Goal: Task Accomplishment & Management: Use online tool/utility

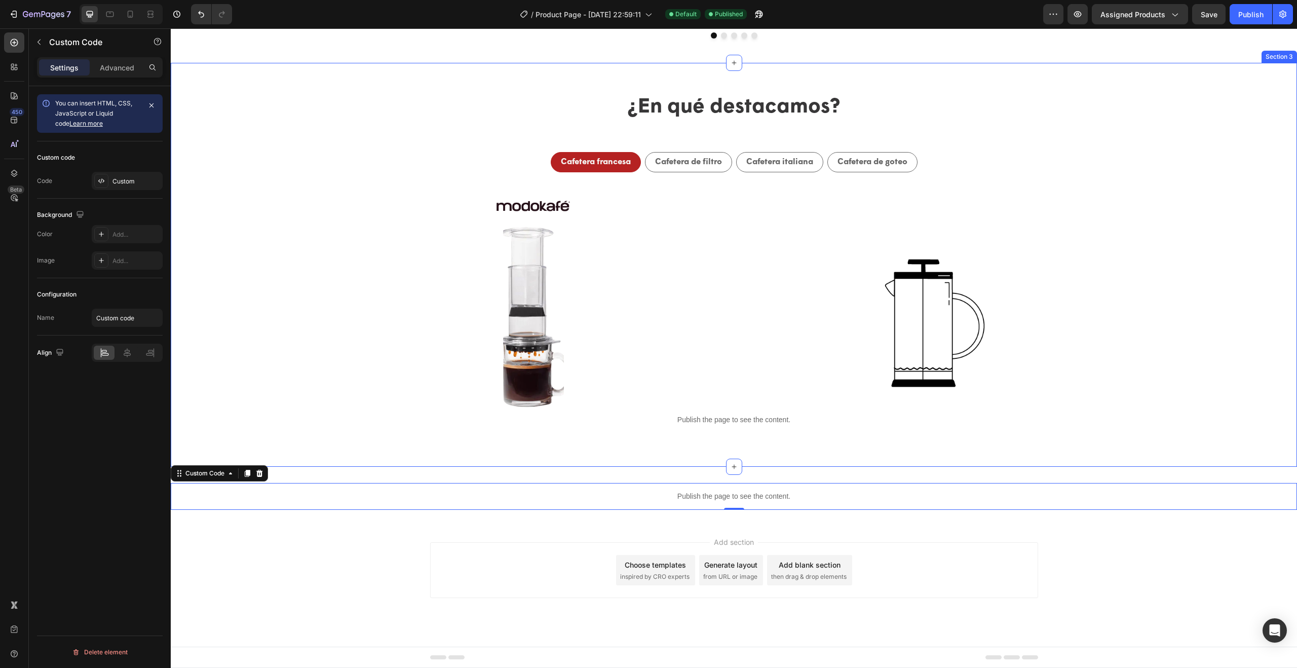
scroll to position [771, 0]
click at [408, 477] on div "Publish the page to see the content. Custom Code 0 Section 4" at bounding box center [734, 494] width 1126 height 55
click at [126, 183] on div "Custom" at bounding box center [136, 181] width 48 height 9
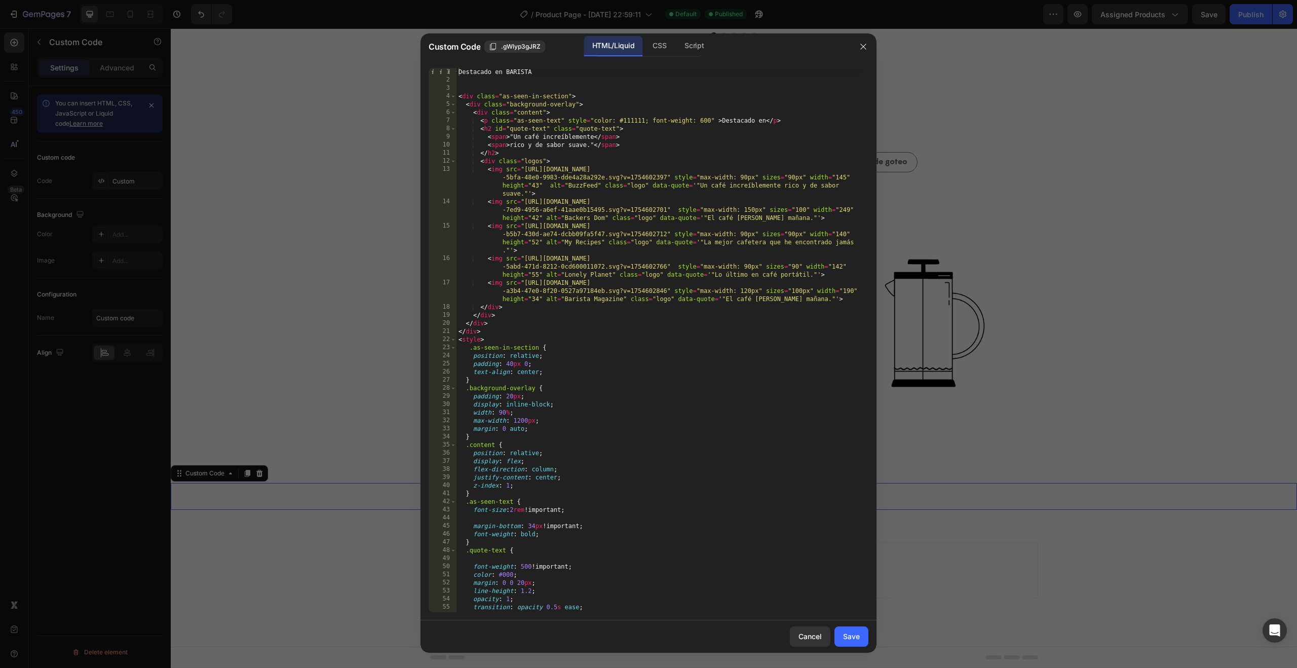
click at [458, 94] on div "Destacado en BARISTA < div class = "as-seen-in-section" > < div class = "backgr…" at bounding box center [659, 348] width 404 height 560
drag, startPoint x: 458, startPoint y: 95, endPoint x: 450, endPoint y: 67, distance: 28.5
click at [450, 68] on div "<div class="as-seen-in-section"> 1 2 3 4 5 6 7 8 9 10 11 12 13 14 15 16 17 18 1…" at bounding box center [649, 340] width 440 height 544
type textarea "<div class="as-seen-in-section">"
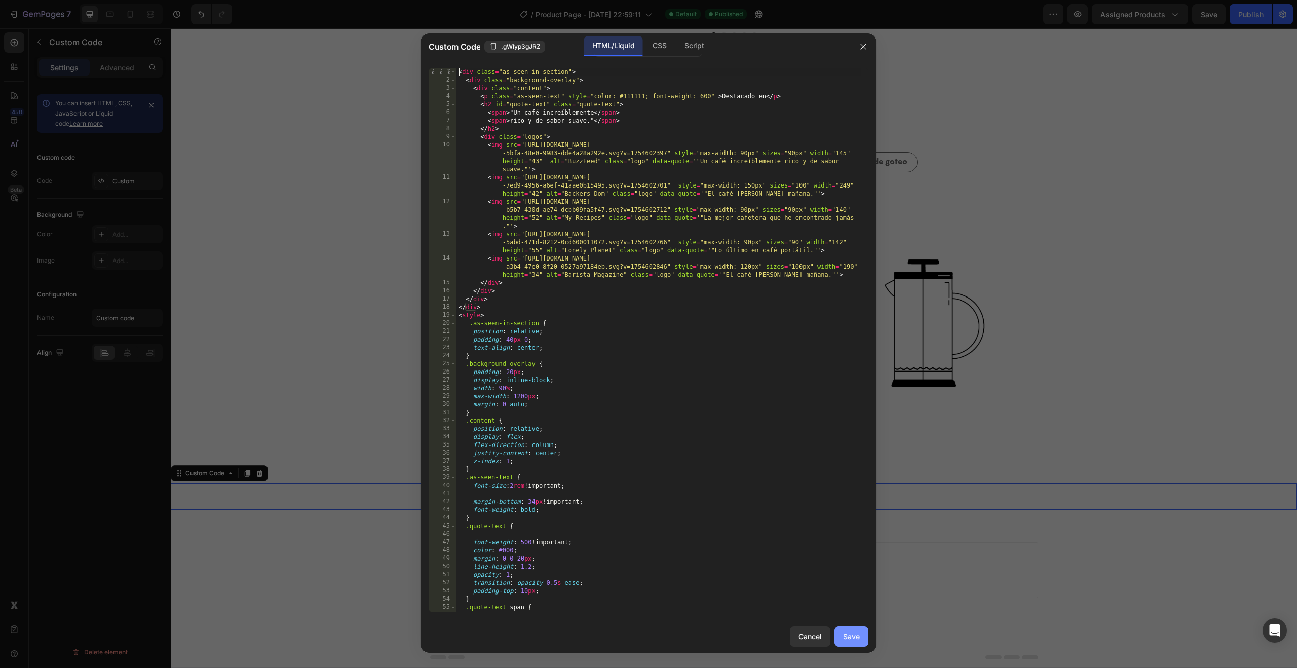
click at [853, 641] on div "Save" at bounding box center [851, 636] width 17 height 11
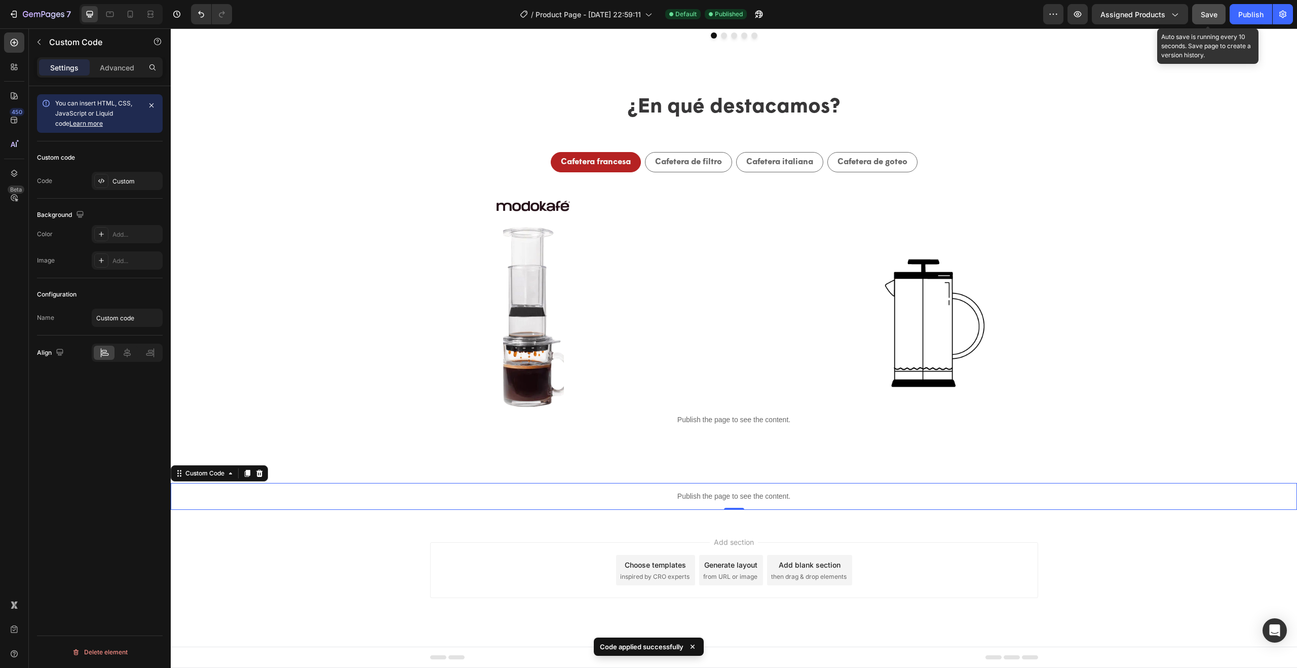
click at [1207, 13] on span "Save" at bounding box center [1209, 14] width 17 height 9
click at [1254, 14] on div "Publish" at bounding box center [1250, 14] width 25 height 11
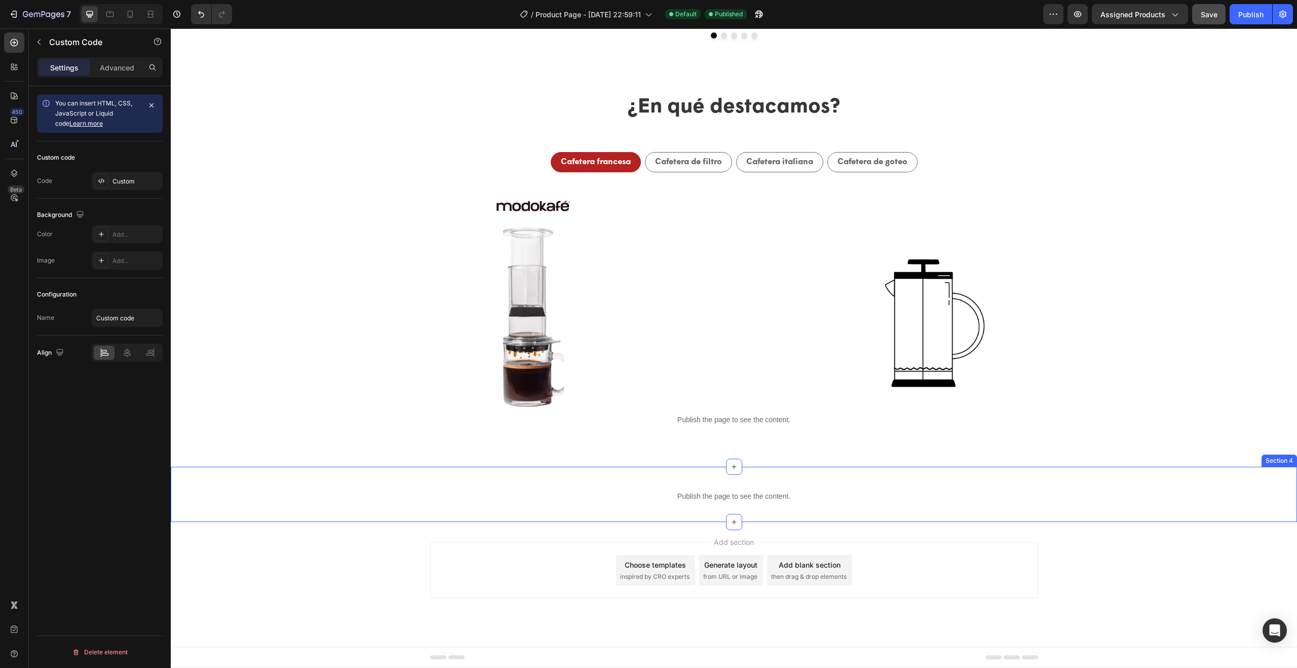
click at [636, 518] on div "Publish the page to see the content. Custom Code Section 4" at bounding box center [734, 494] width 1126 height 55
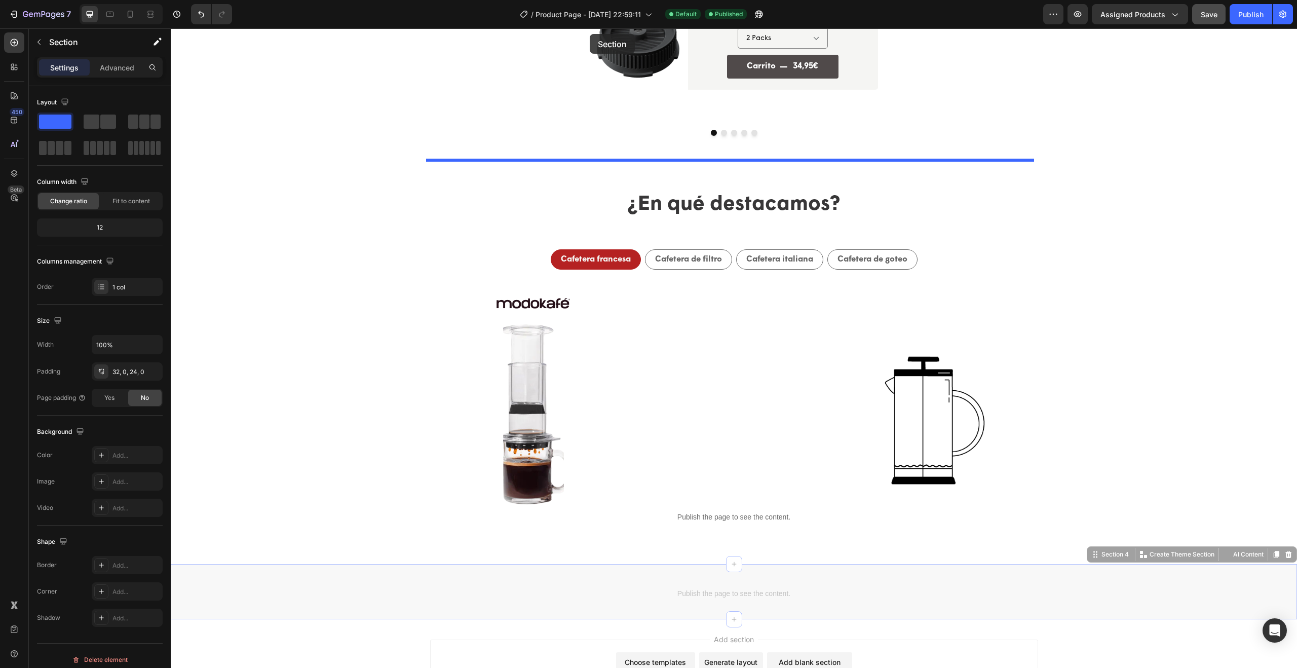
scroll to position [610, 0]
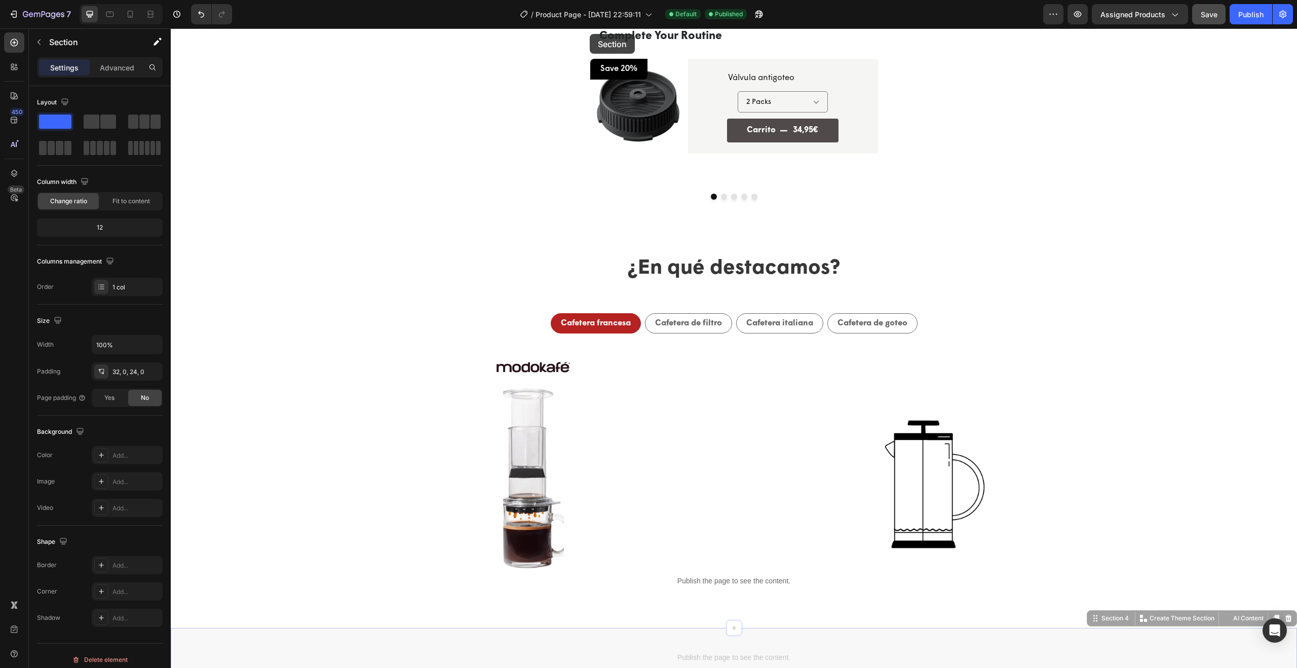
drag, startPoint x: 567, startPoint y: 467, endPoint x: 590, endPoint y: 34, distance: 432.9
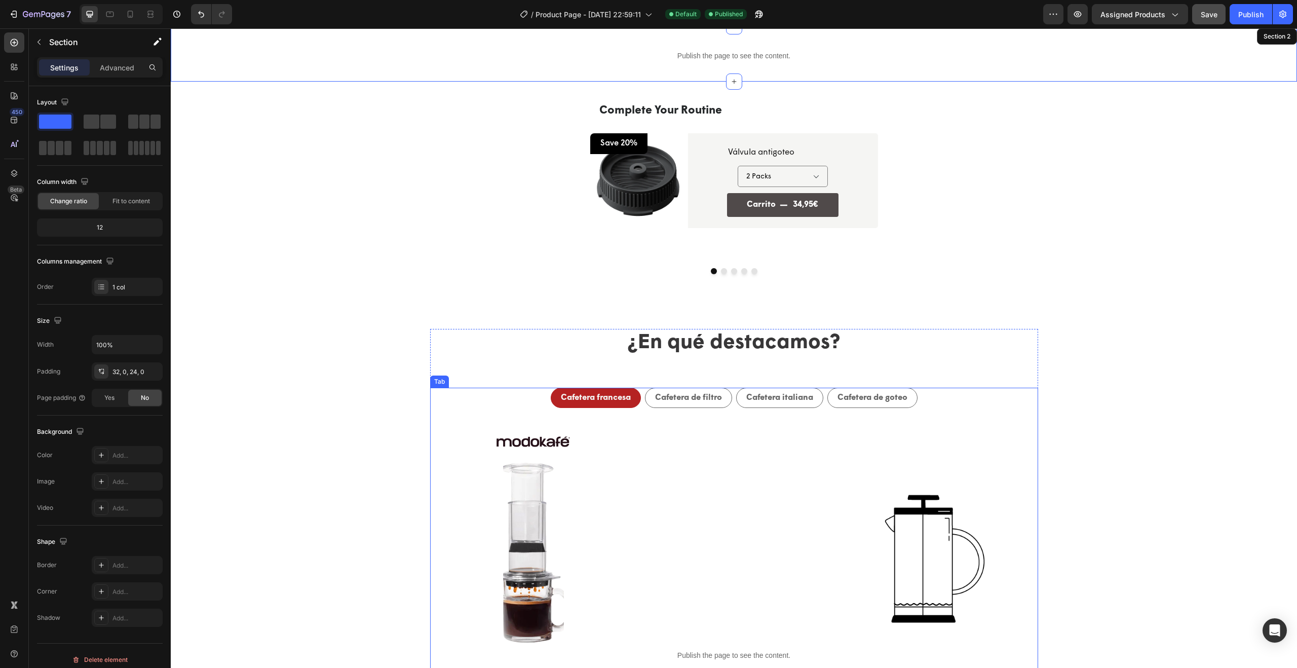
scroll to position [771, 0]
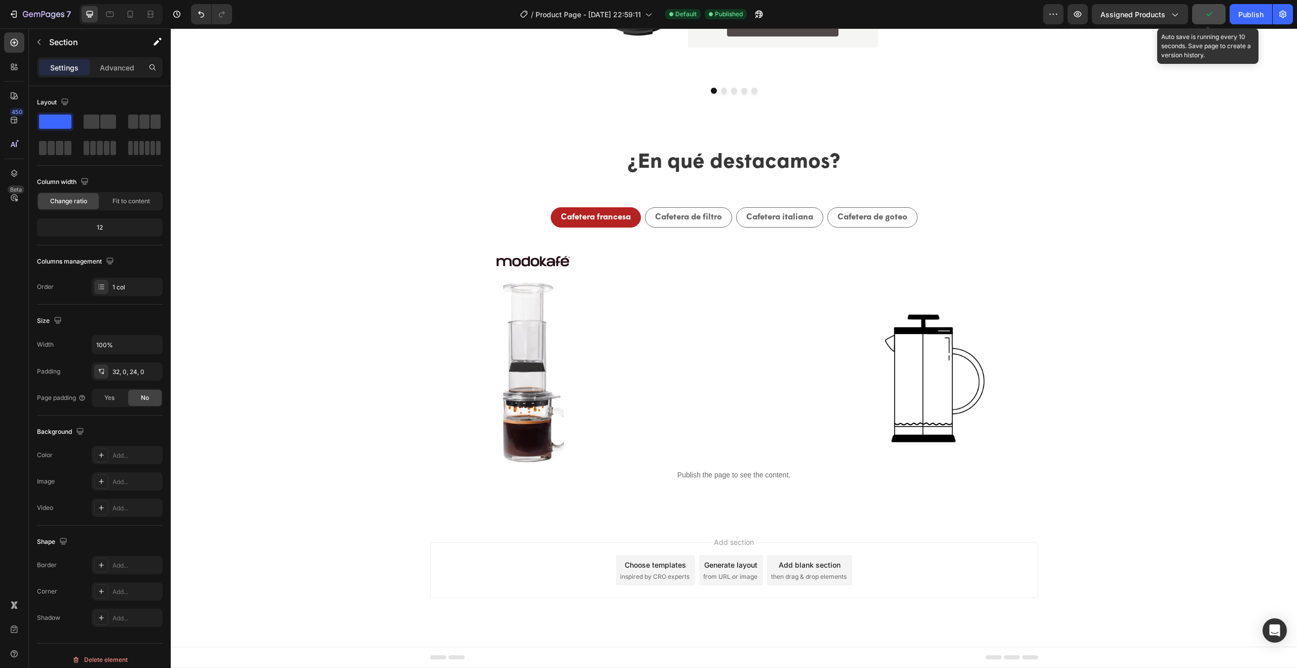
click at [1209, 13] on icon "button" at bounding box center [1209, 14] width 10 height 10
click at [1243, 16] on div "Publish" at bounding box center [1250, 14] width 25 height 11
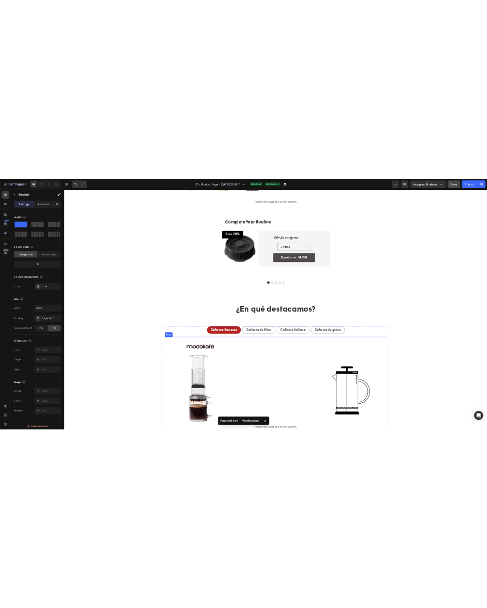
scroll to position [399, 0]
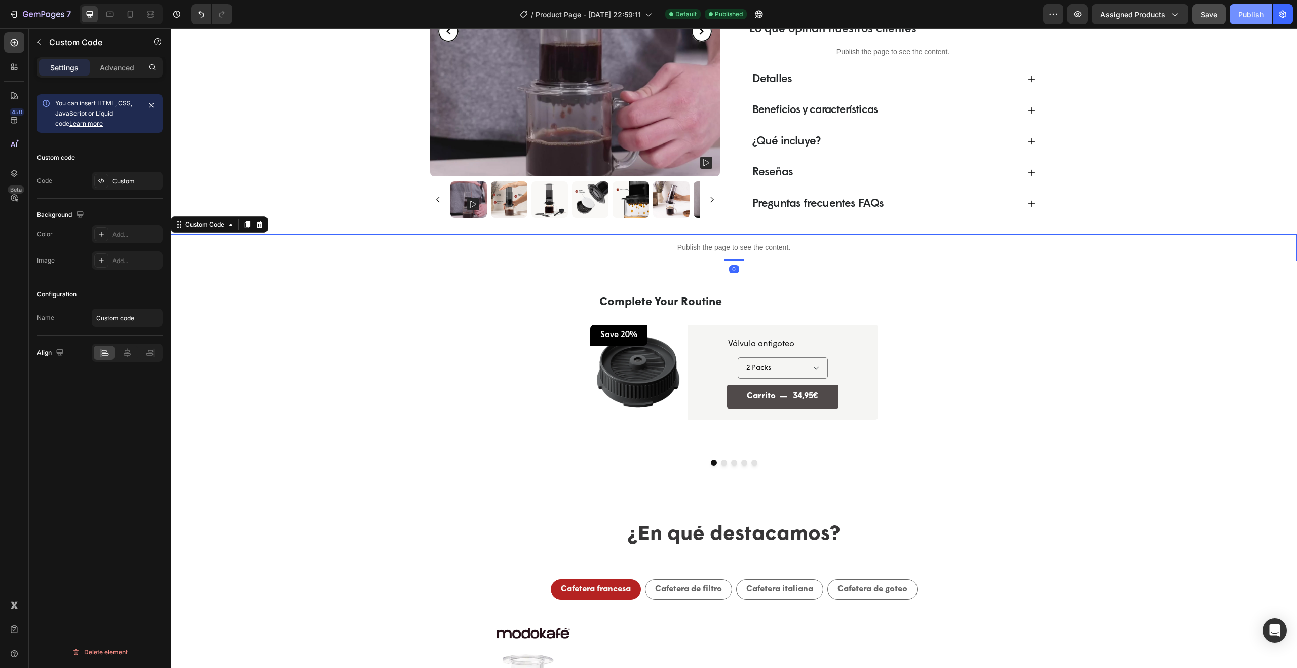
click at [1251, 19] on div "Publish" at bounding box center [1250, 14] width 25 height 11
click at [852, 132] on div "¿Qué incluye?" at bounding box center [885, 141] width 269 height 19
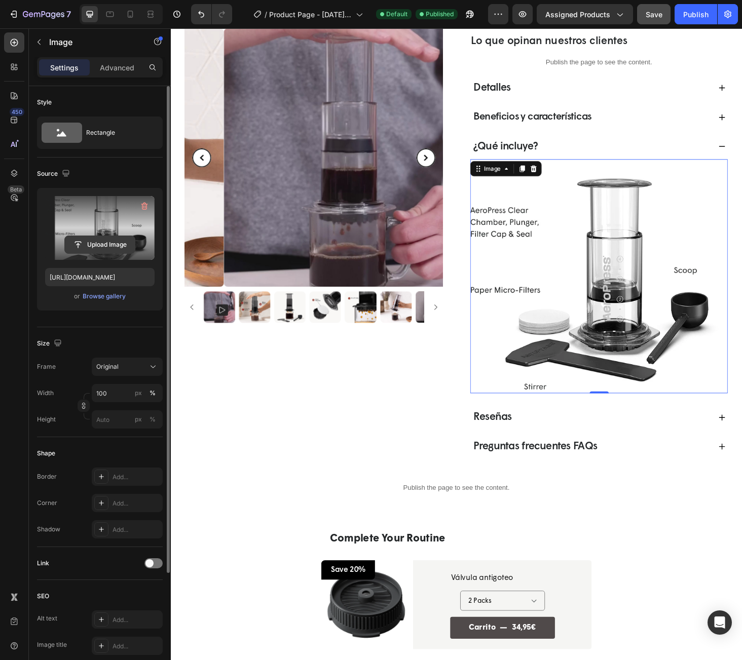
click at [124, 236] on input "file" at bounding box center [100, 244] width 70 height 17
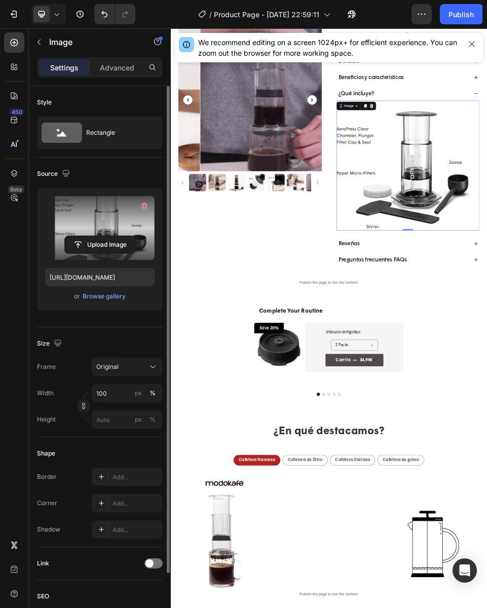
click at [108, 223] on label at bounding box center [99, 228] width 109 height 64
click at [108, 236] on input "file" at bounding box center [100, 244] width 70 height 17
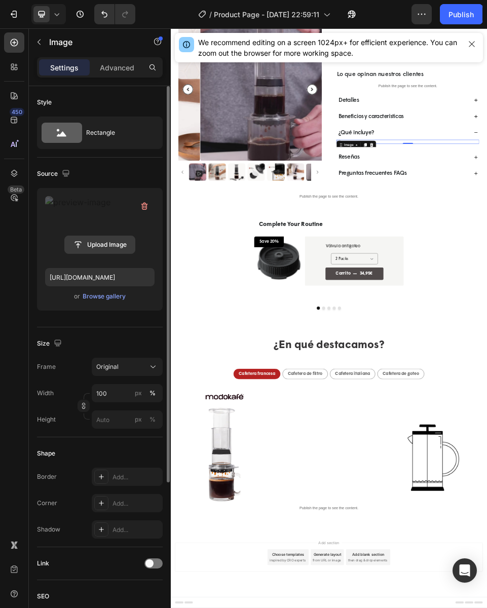
click at [101, 244] on input "file" at bounding box center [100, 244] width 70 height 17
click at [109, 220] on label at bounding box center [99, 228] width 109 height 64
click at [109, 236] on input "file" at bounding box center [100, 244] width 70 height 17
click at [462, 16] on div "Publish" at bounding box center [460, 14] width 25 height 11
click at [99, 241] on input "file" at bounding box center [100, 244] width 70 height 17
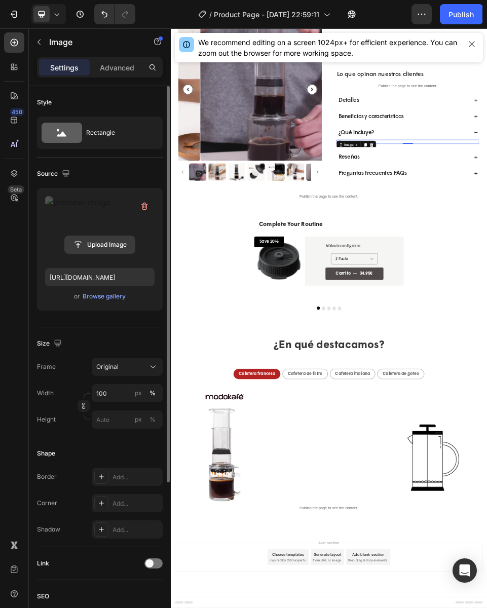
click at [109, 247] on input "file" at bounding box center [100, 244] width 70 height 17
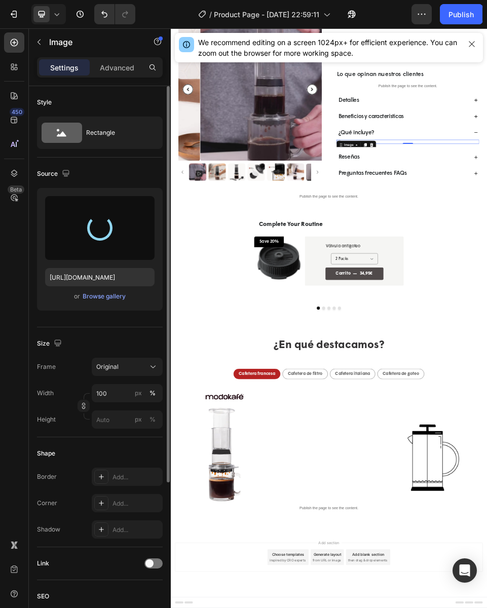
type input "[URL][DOMAIN_NAME]"
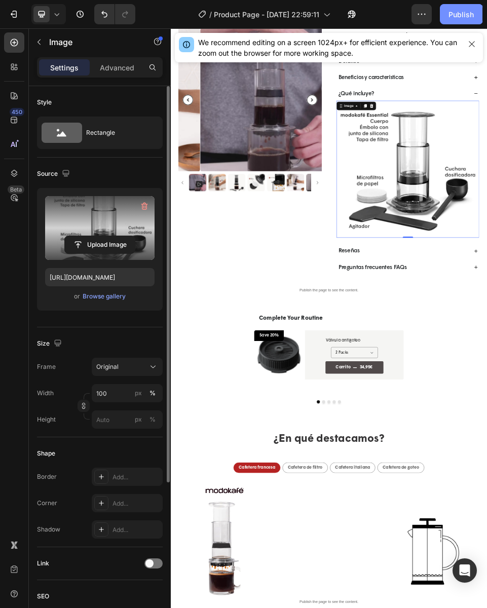
click at [454, 14] on div "Publish" at bounding box center [460, 14] width 25 height 11
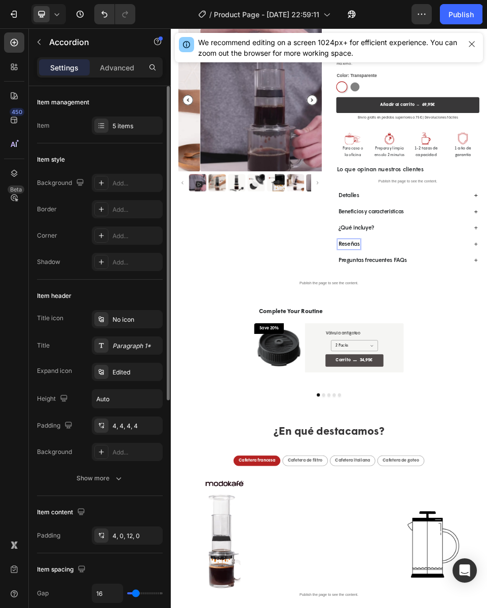
scroll to position [131, 0]
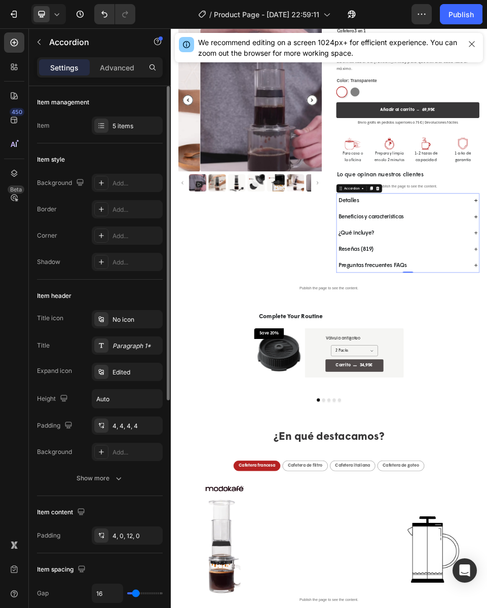
click at [396, 18] on div "/ Product Page - [DATE] 22:59:11 Default Need republishing" at bounding box center [277, 14] width 268 height 20
click at [456, 15] on div "Publish" at bounding box center [460, 14] width 25 height 11
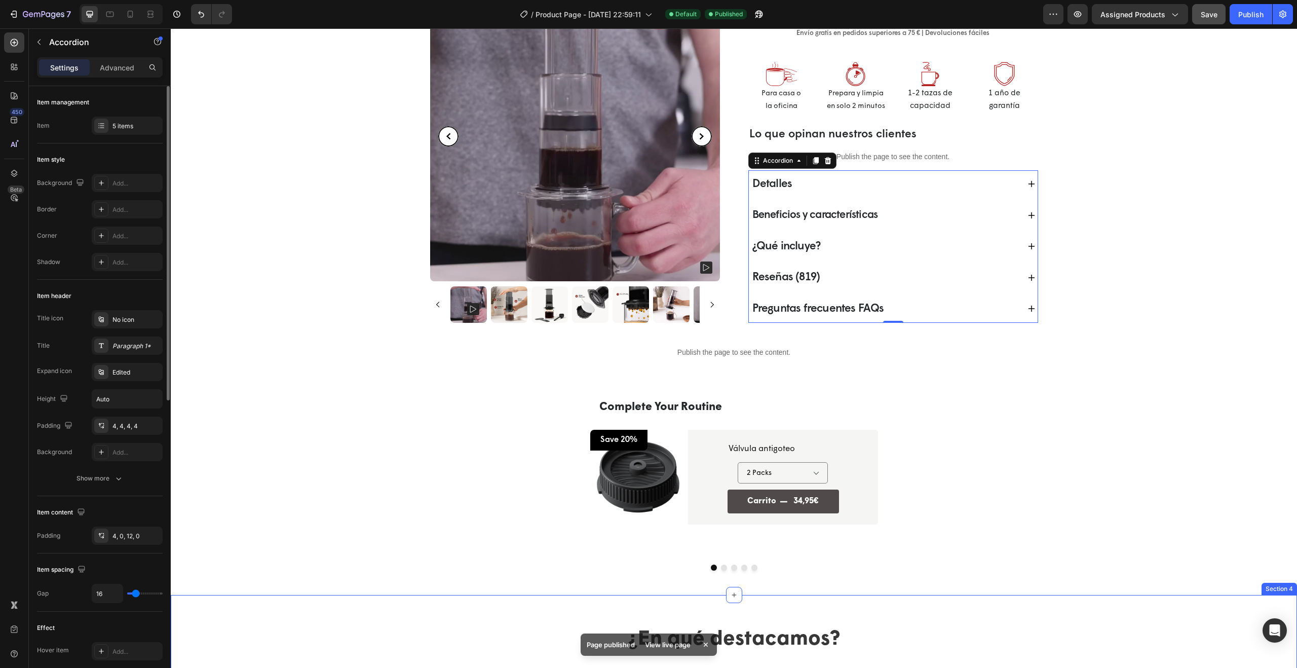
scroll to position [771, 0]
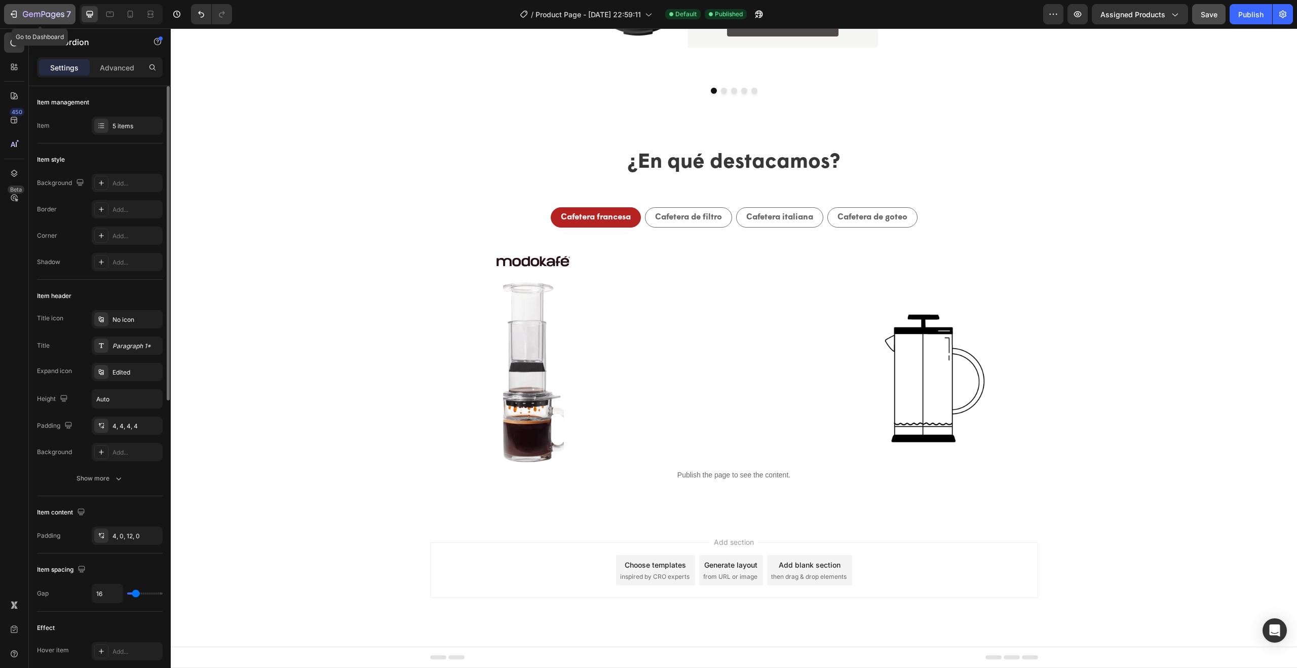
click at [29, 14] on icon "button" at bounding box center [44, 15] width 42 height 9
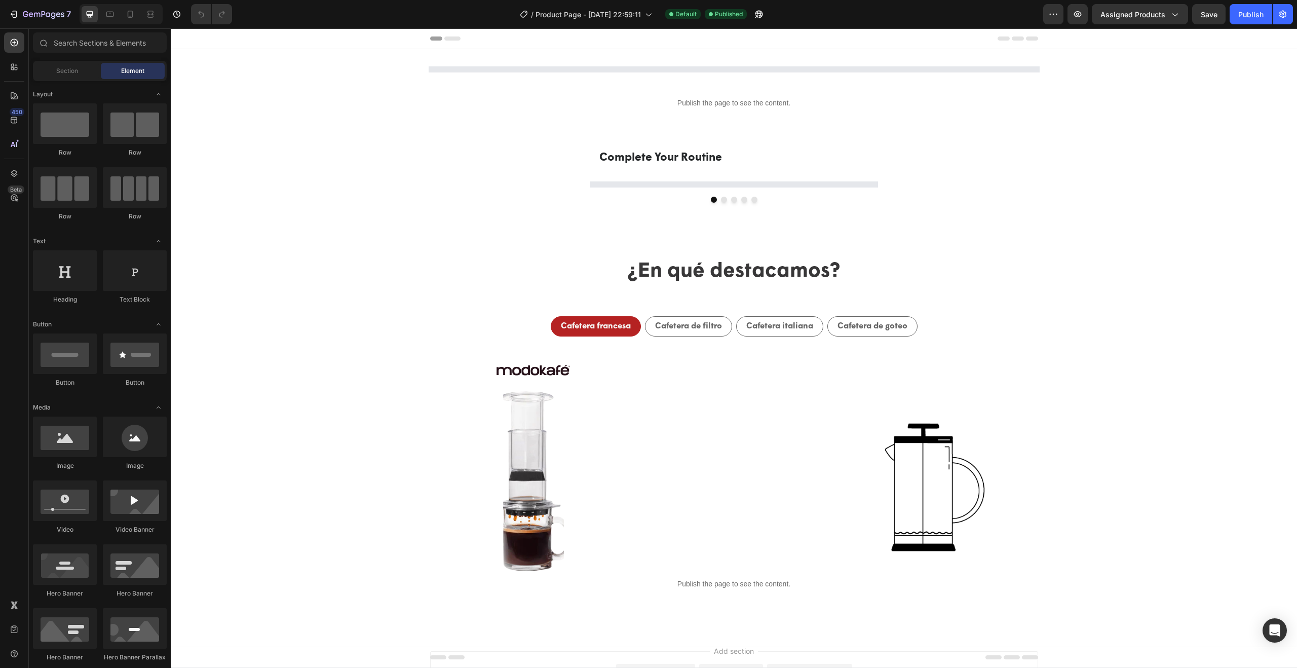
select select "580824739371549527"
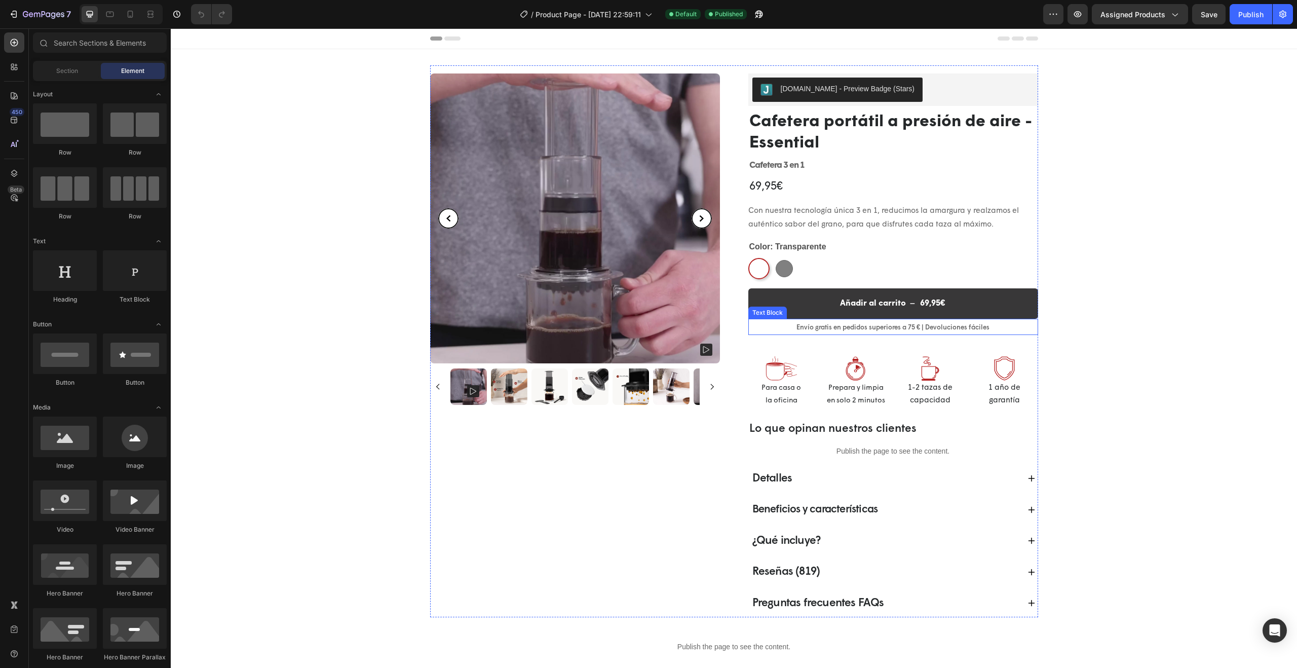
click at [911, 328] on p "Envío gratis en pedidos superiores a 75 € | Devoluciones fáciles" at bounding box center [893, 328] width 288 height 12
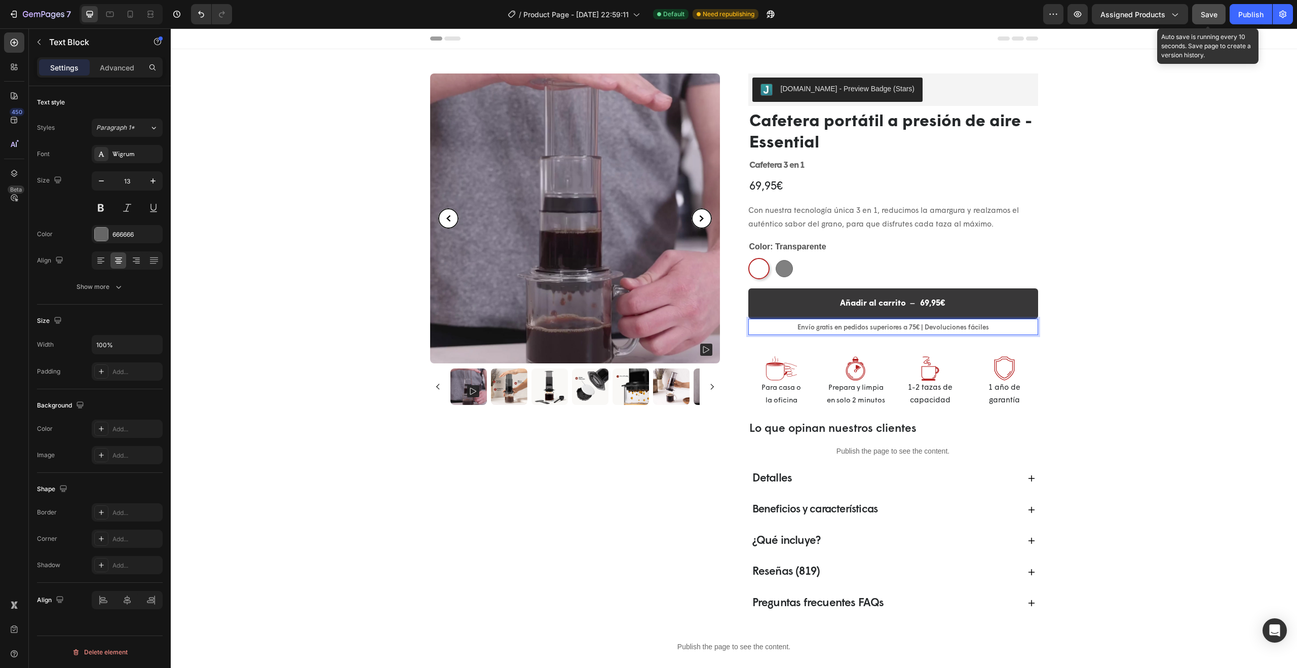
click at [1208, 12] on span "Save" at bounding box center [1209, 14] width 17 height 9
click at [1251, 14] on div "Publish" at bounding box center [1250, 14] width 25 height 11
